Goal: Find specific page/section

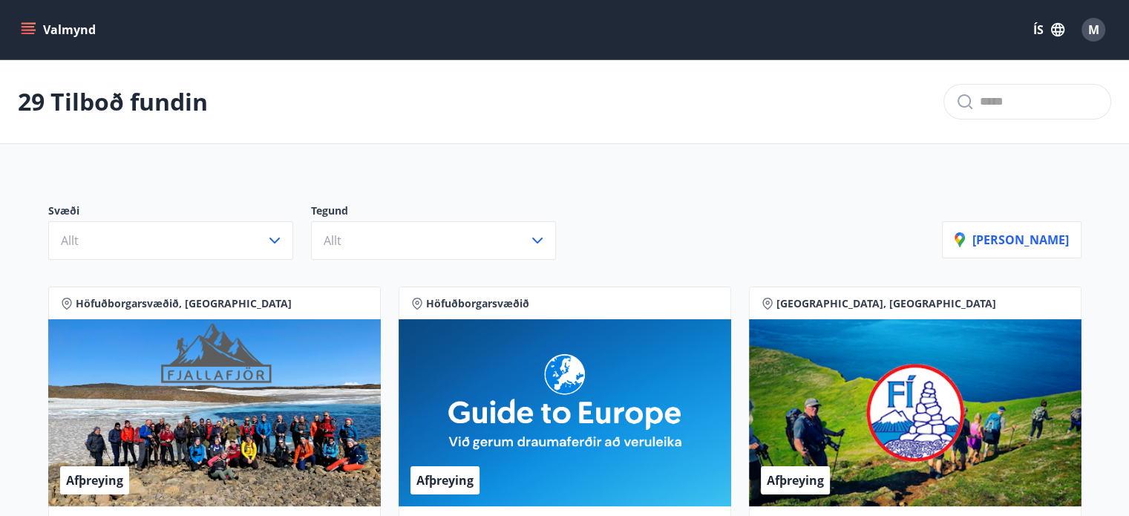
click at [558, 136] on div "29 Tilboð fundin" at bounding box center [564, 102] width 1129 height 84
click at [1049, 32] on button "ÍS" at bounding box center [1050, 29] width 48 height 27
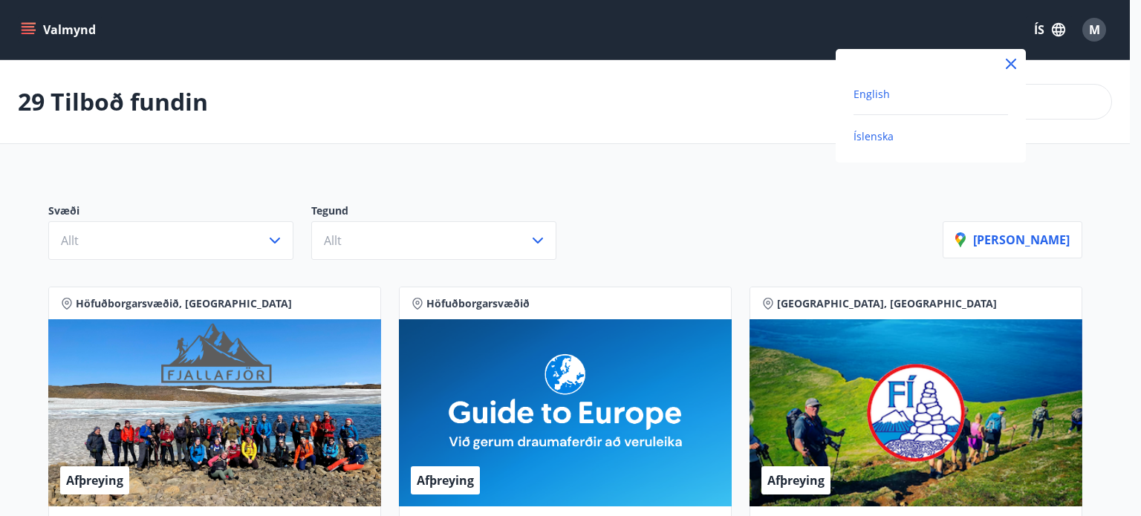
click at [869, 95] on span "English" at bounding box center [871, 94] width 36 height 14
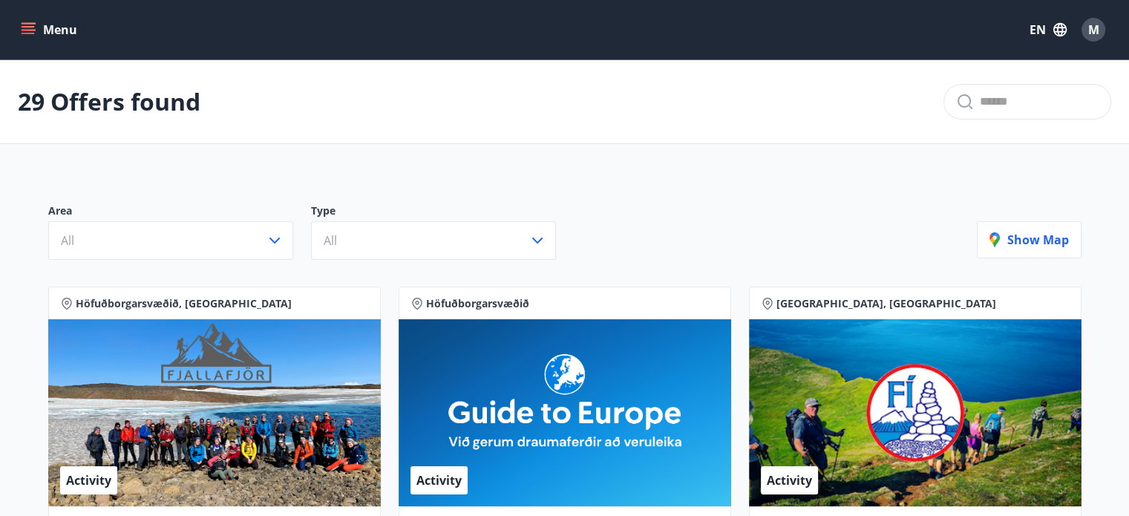
click at [33, 27] on icon "menu" at bounding box center [28, 29] width 15 height 15
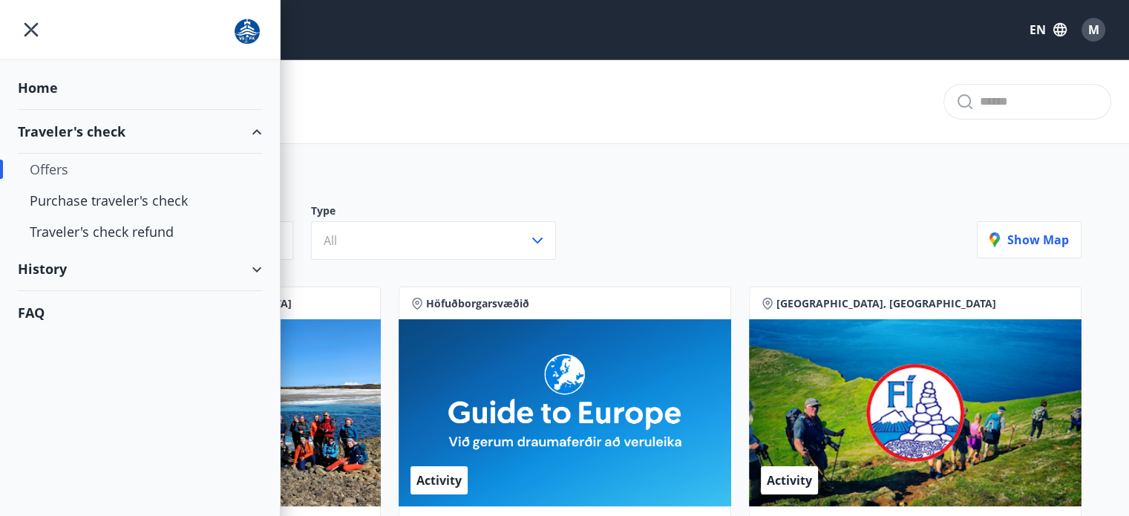
click at [534, 127] on div "29 Offers found" at bounding box center [564, 102] width 1129 height 84
